Goal: Information Seeking & Learning: Check status

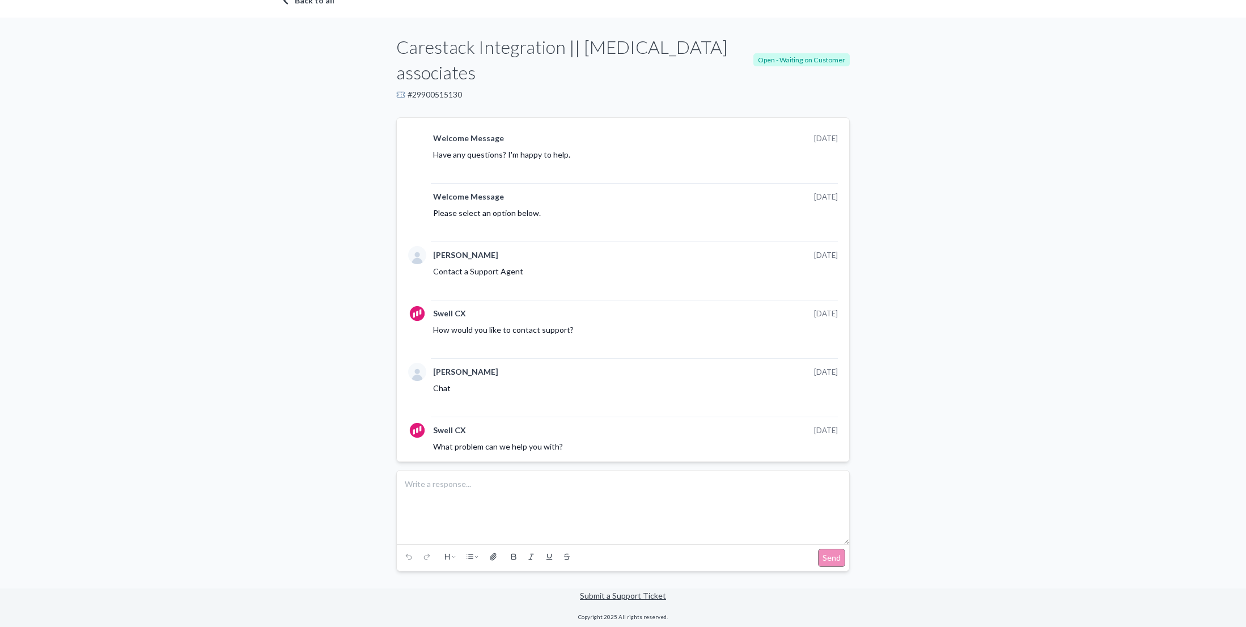
scroll to position [610, 0]
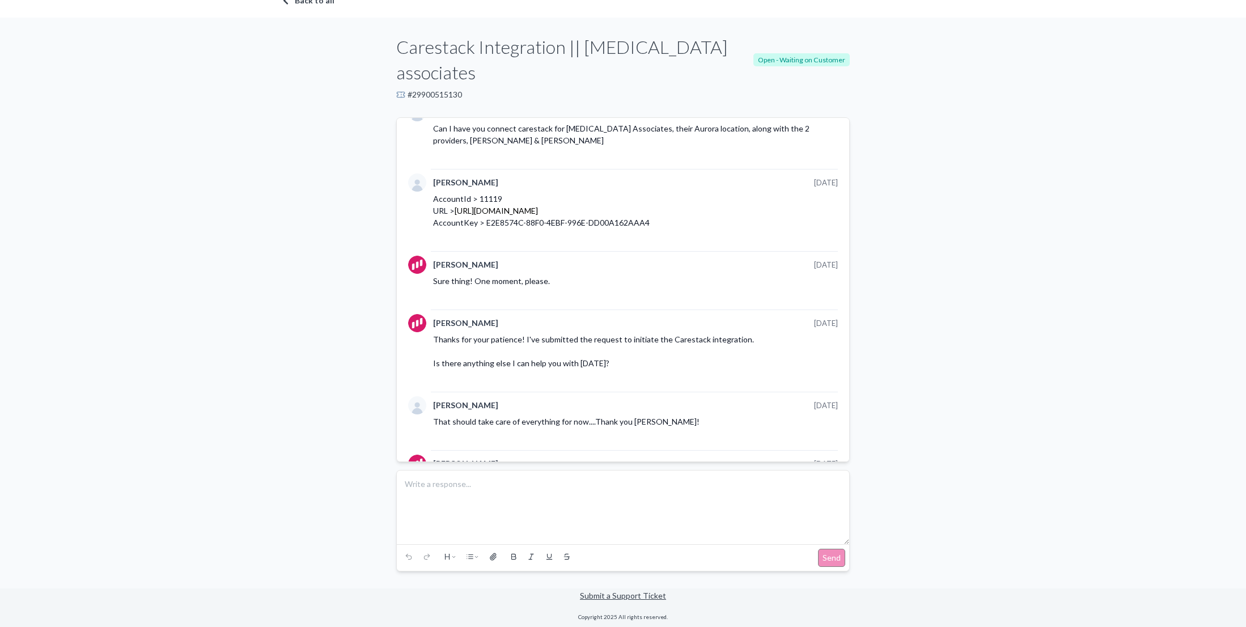
drag, startPoint x: 443, startPoint y: 93, endPoint x: 434, endPoint y: 97, distance: 10.1
click at [436, 96] on div "# 29900515130" at bounding box center [622, 94] width 453 height 11
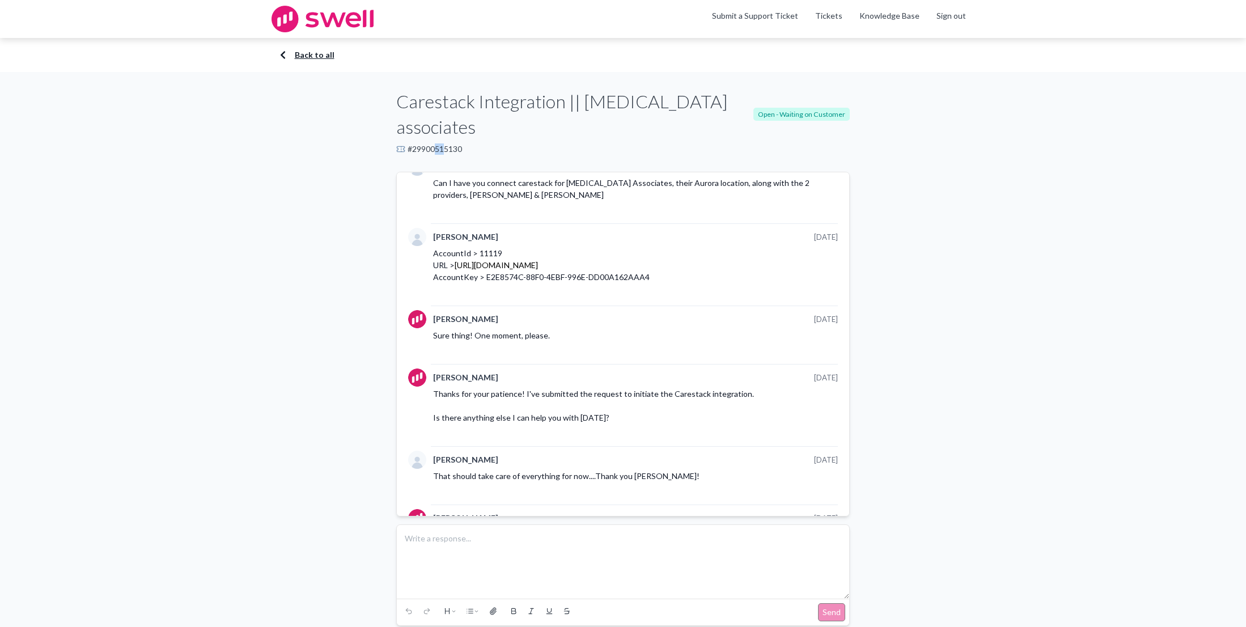
click at [291, 54] on link "Back to all" at bounding box center [623, 54] width 680 height 11
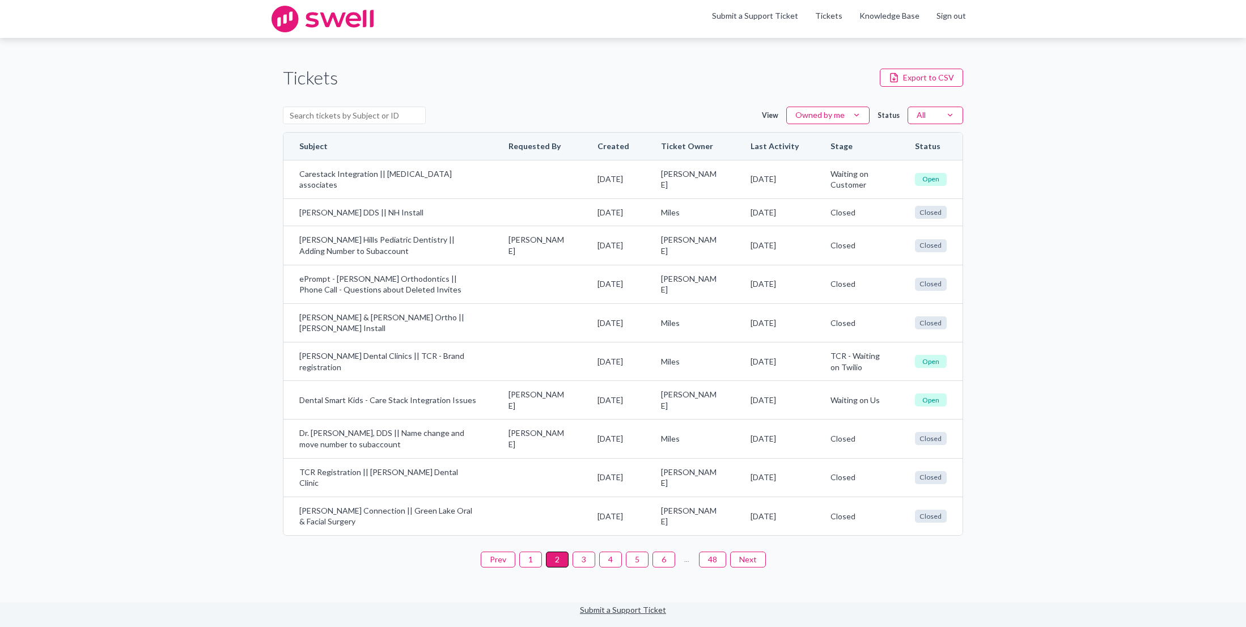
click at [532, 567] on button "1" at bounding box center [530, 560] width 23 height 16
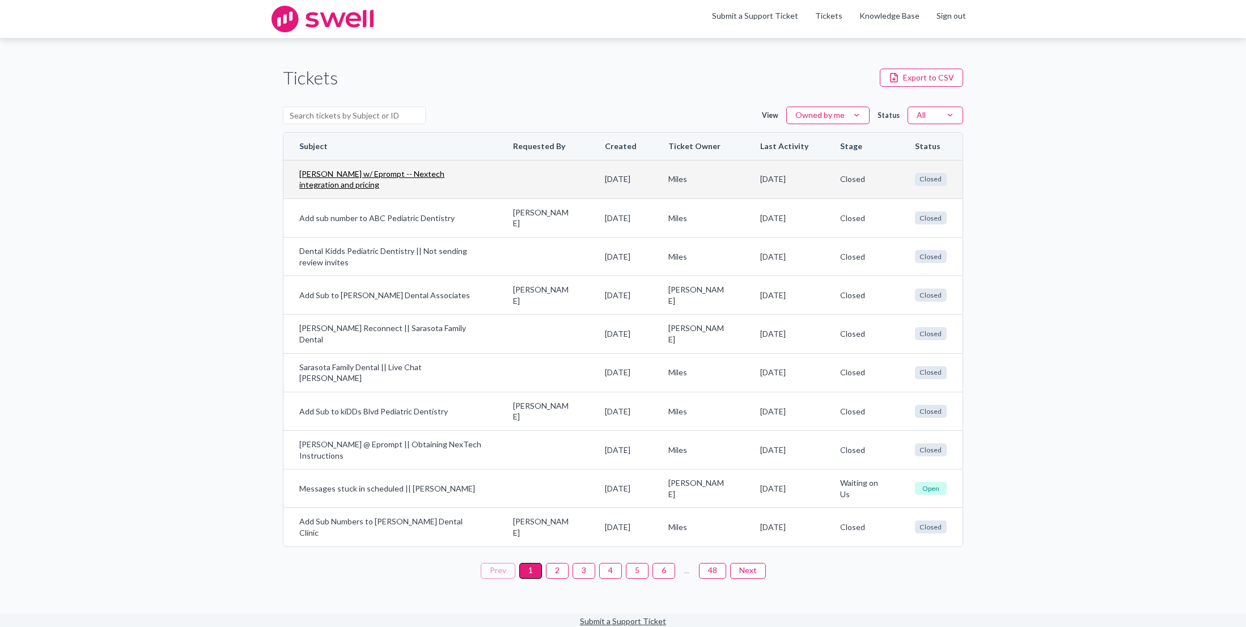
click at [392, 176] on link "[PERSON_NAME] w/ Eprompt -- Nextech integration and pricing" at bounding box center [390, 179] width 182 height 22
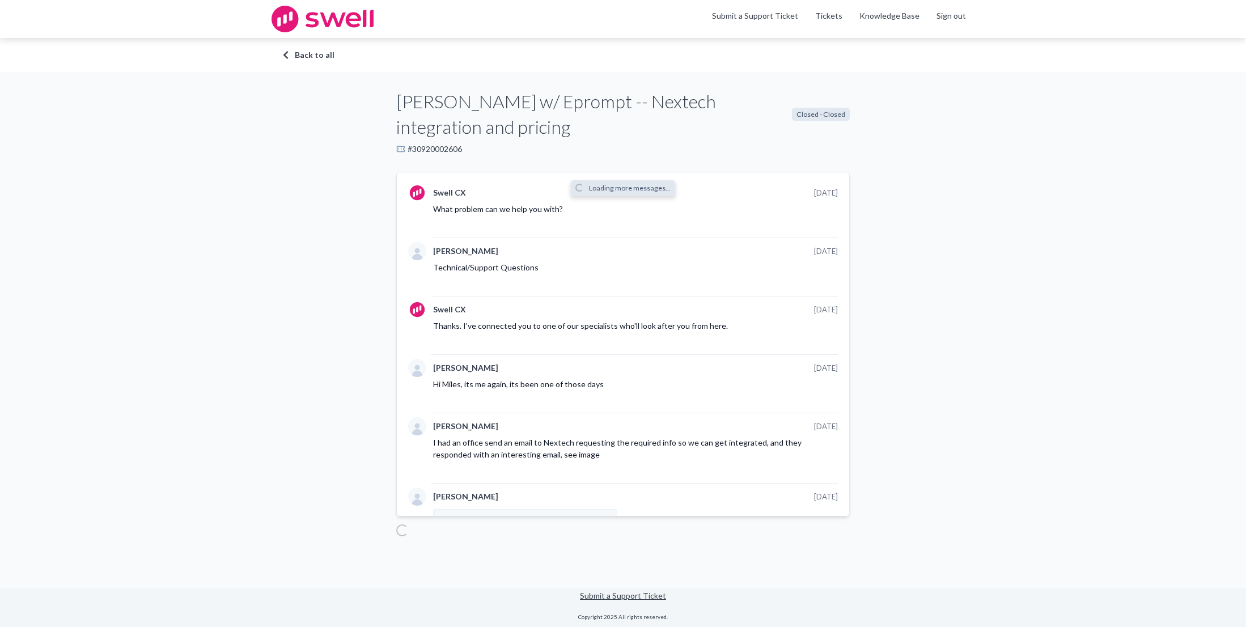
scroll to position [1480, 0]
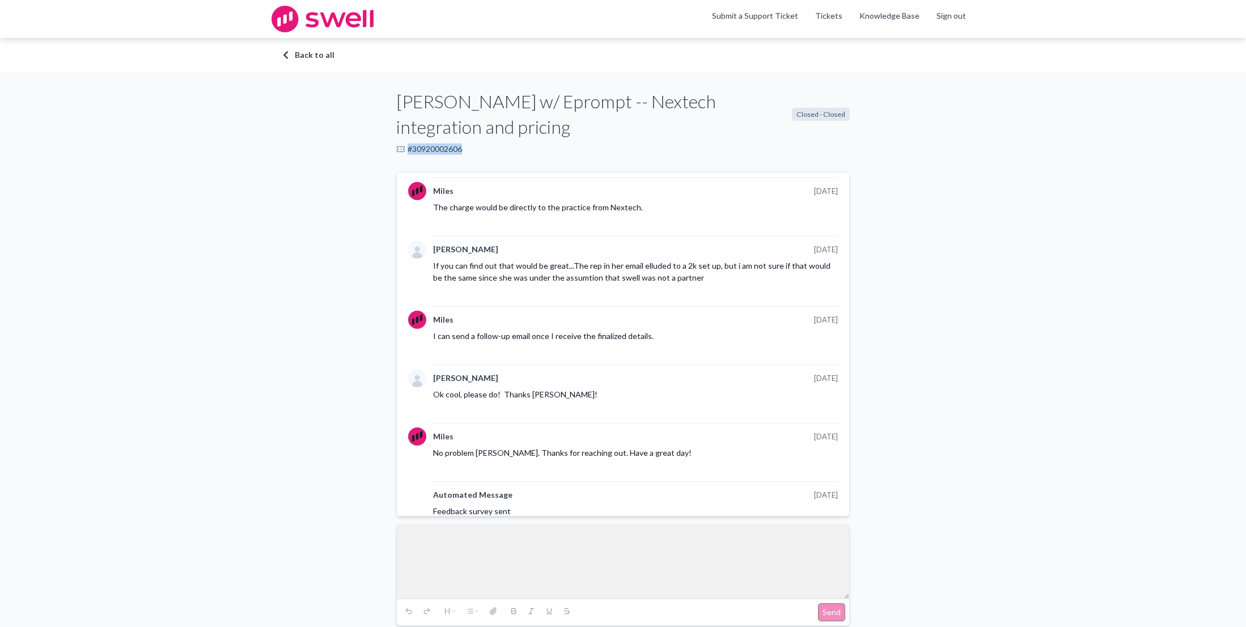
drag, startPoint x: 483, startPoint y: 118, endPoint x: 408, endPoint y: 126, distance: 75.7
click at [408, 143] on div "# 30920002606" at bounding box center [622, 148] width 453 height 11
copy div "# 30920002606"
click at [303, 53] on link "Back to all" at bounding box center [623, 54] width 680 height 11
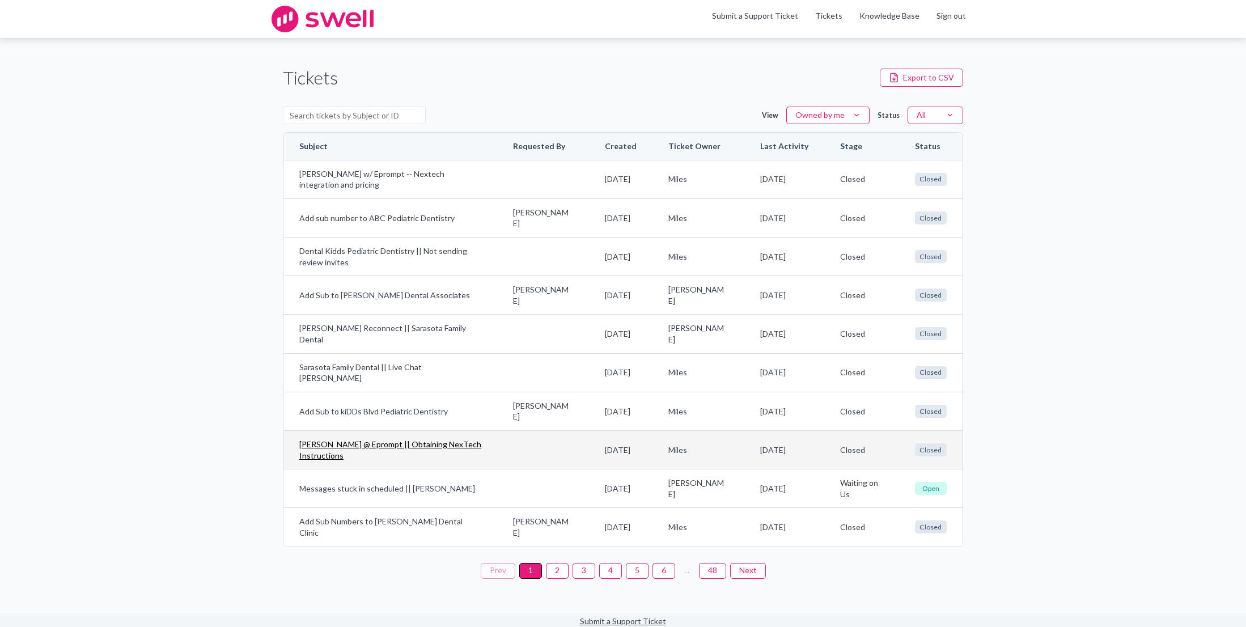
click at [393, 448] on link "Eric @ Eprompt || Obtaining NexTech Instructions" at bounding box center [390, 450] width 182 height 22
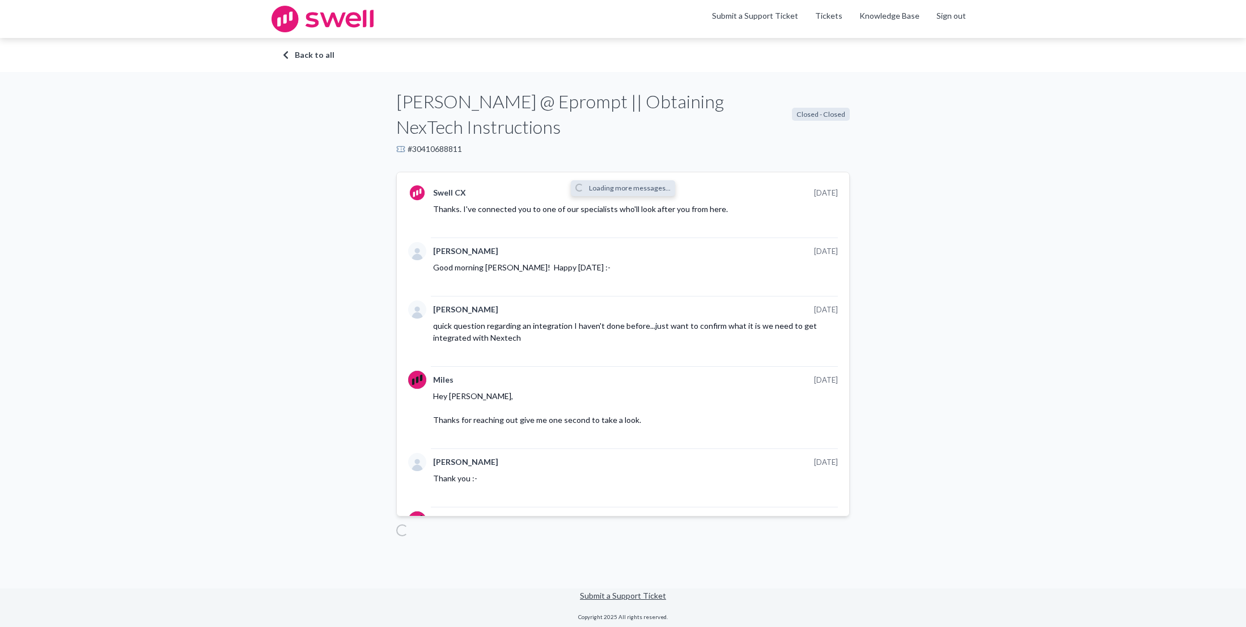
scroll to position [1653, 0]
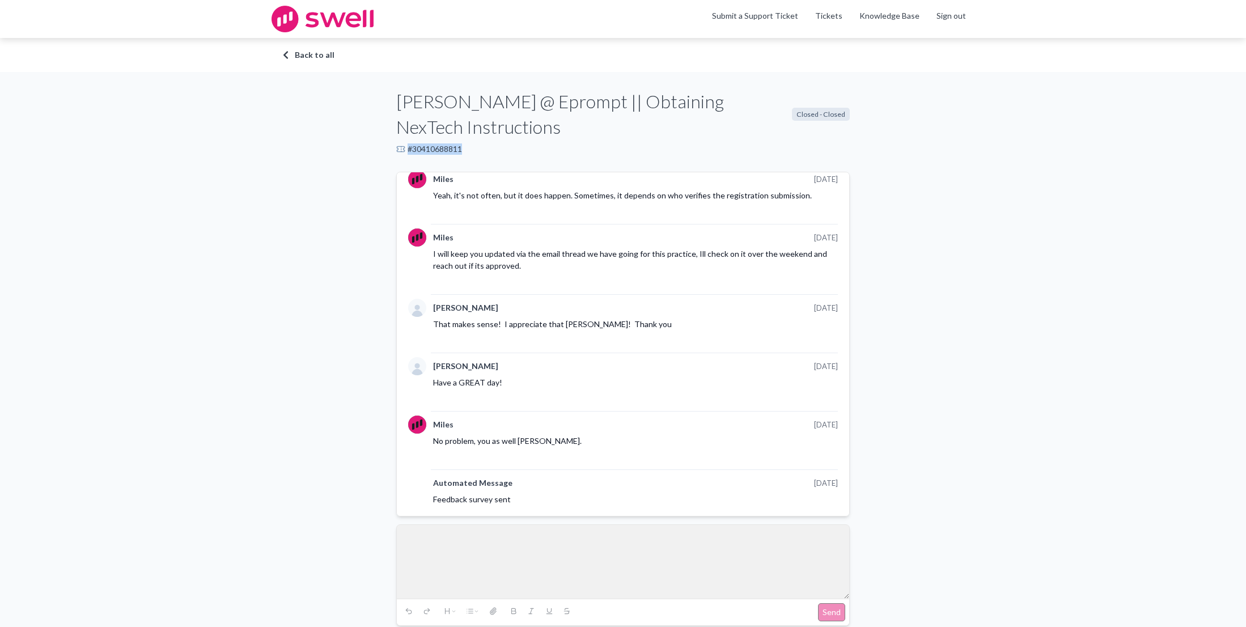
click at [461, 143] on div "# 30410688811" at bounding box center [622, 148] width 453 height 11
copy div "# 30410688811"
click at [283, 51] on icon at bounding box center [283, 55] width 6 height 10
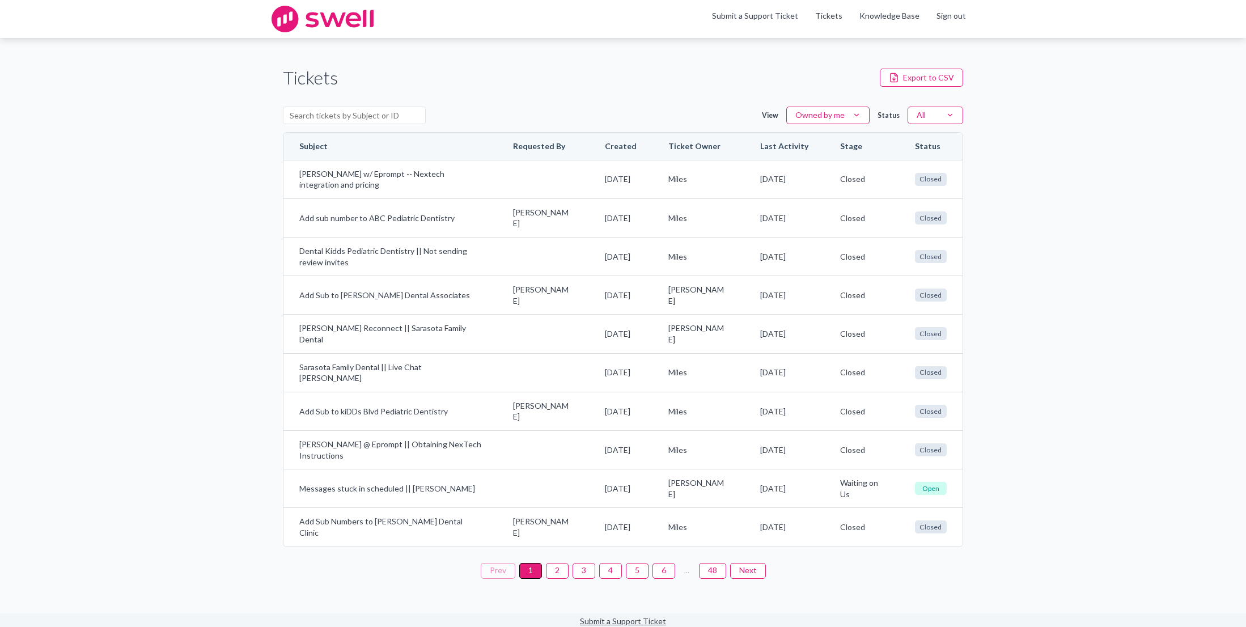
click at [559, 572] on button "2" at bounding box center [557, 571] width 23 height 16
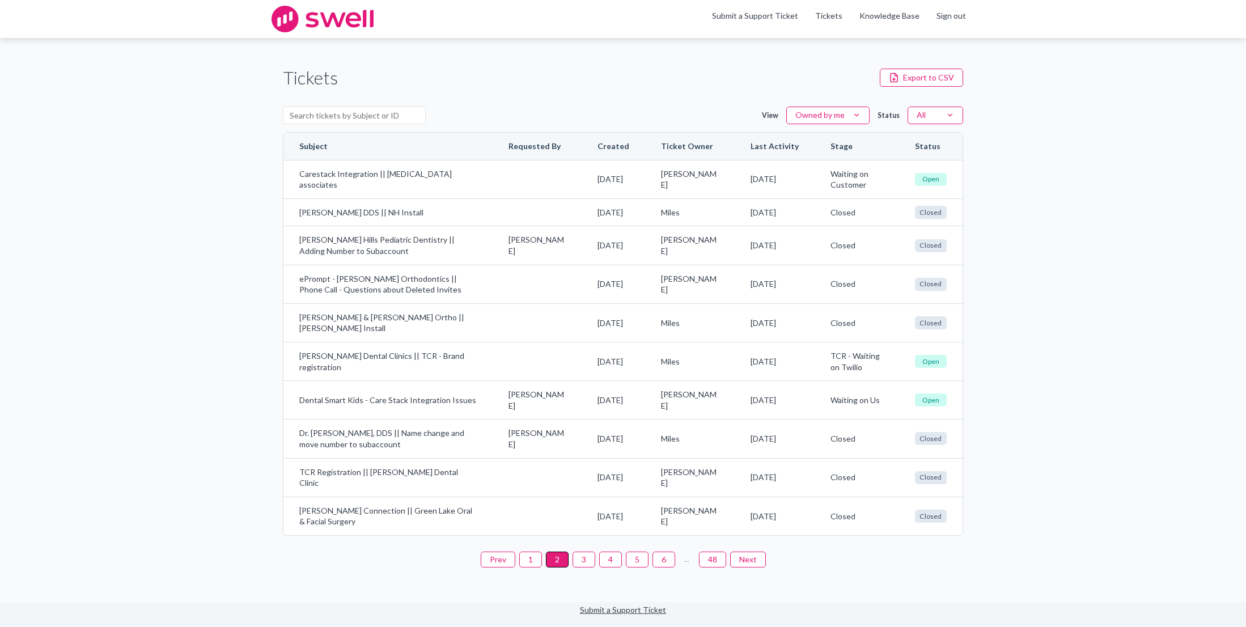
click at [575, 567] on button "3" at bounding box center [583, 560] width 23 height 16
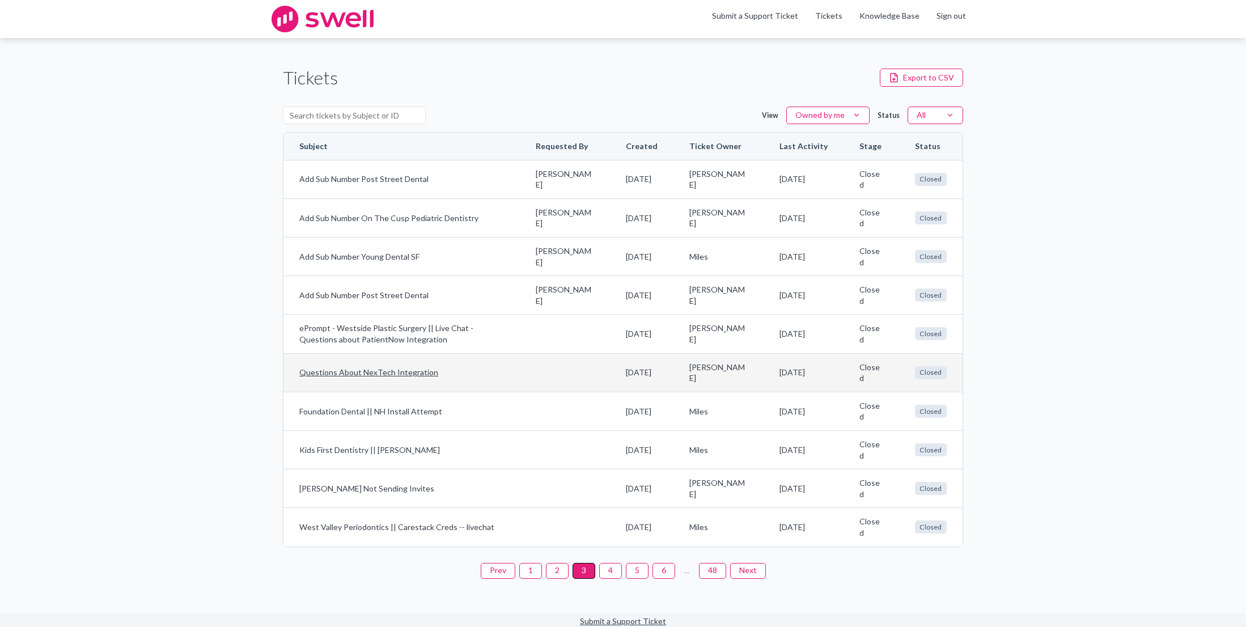
click at [413, 378] on td "Questions About NexTech Integration" at bounding box center [401, 372] width 236 height 39
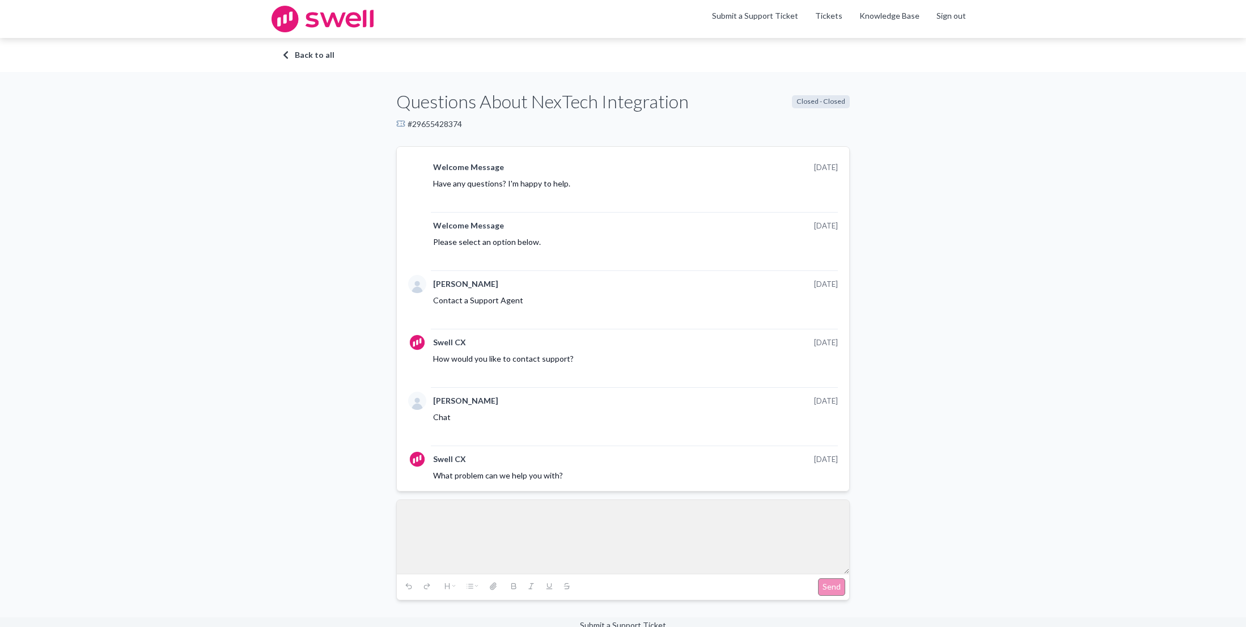
scroll to position [797, 0]
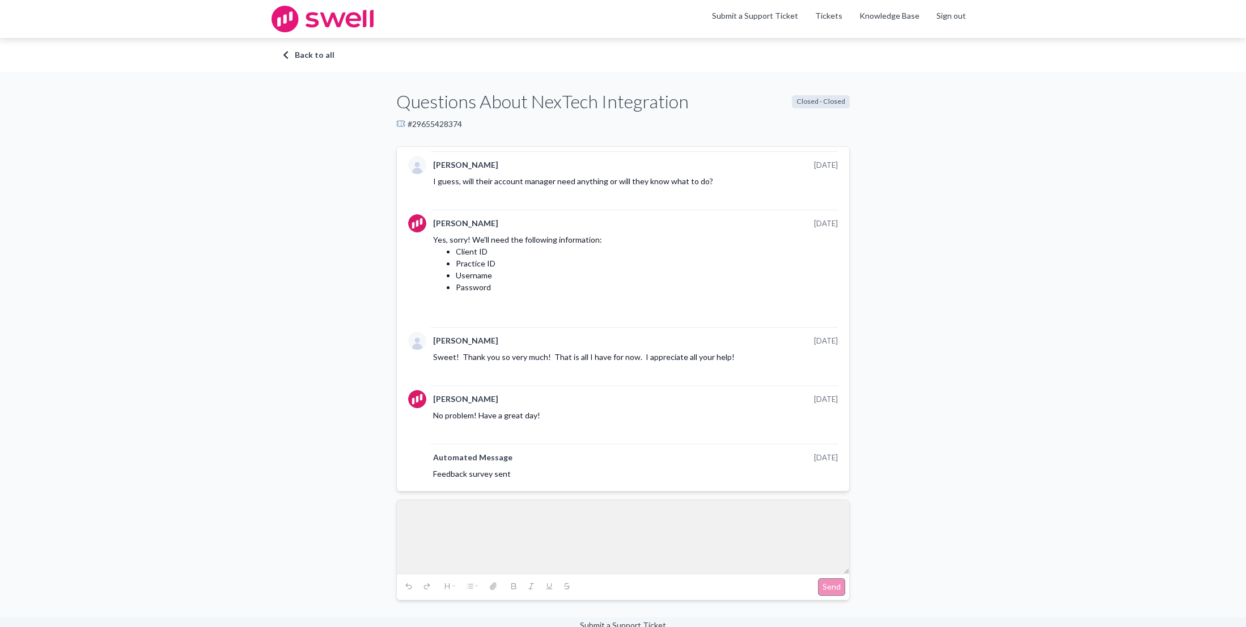
click at [461, 123] on div "# 29655428374" at bounding box center [622, 123] width 453 height 11
click at [462, 122] on div "# 29655428374" at bounding box center [622, 123] width 453 height 11
copy div "# 29655428374"
